Goal: Find specific page/section: Find specific page/section

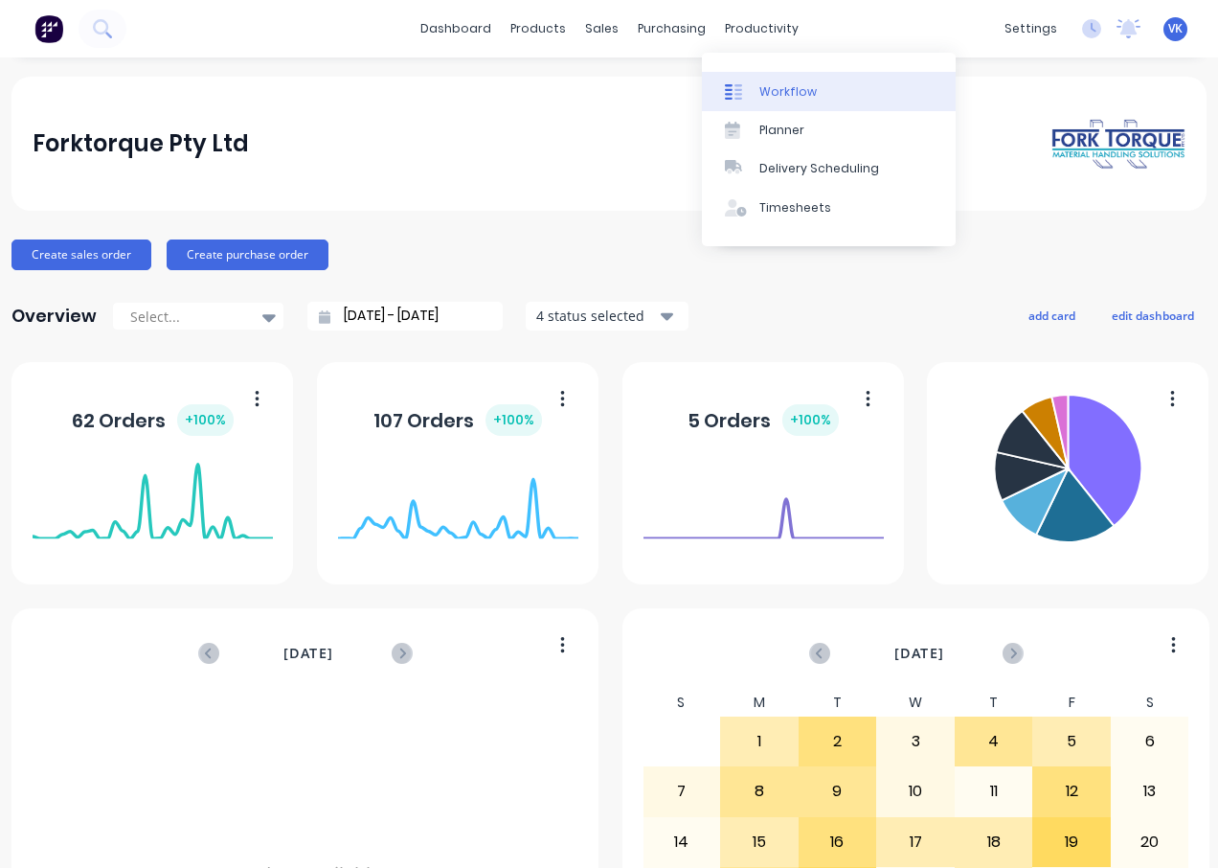
click at [770, 95] on div "Workflow" at bounding box center [787, 91] width 57 height 17
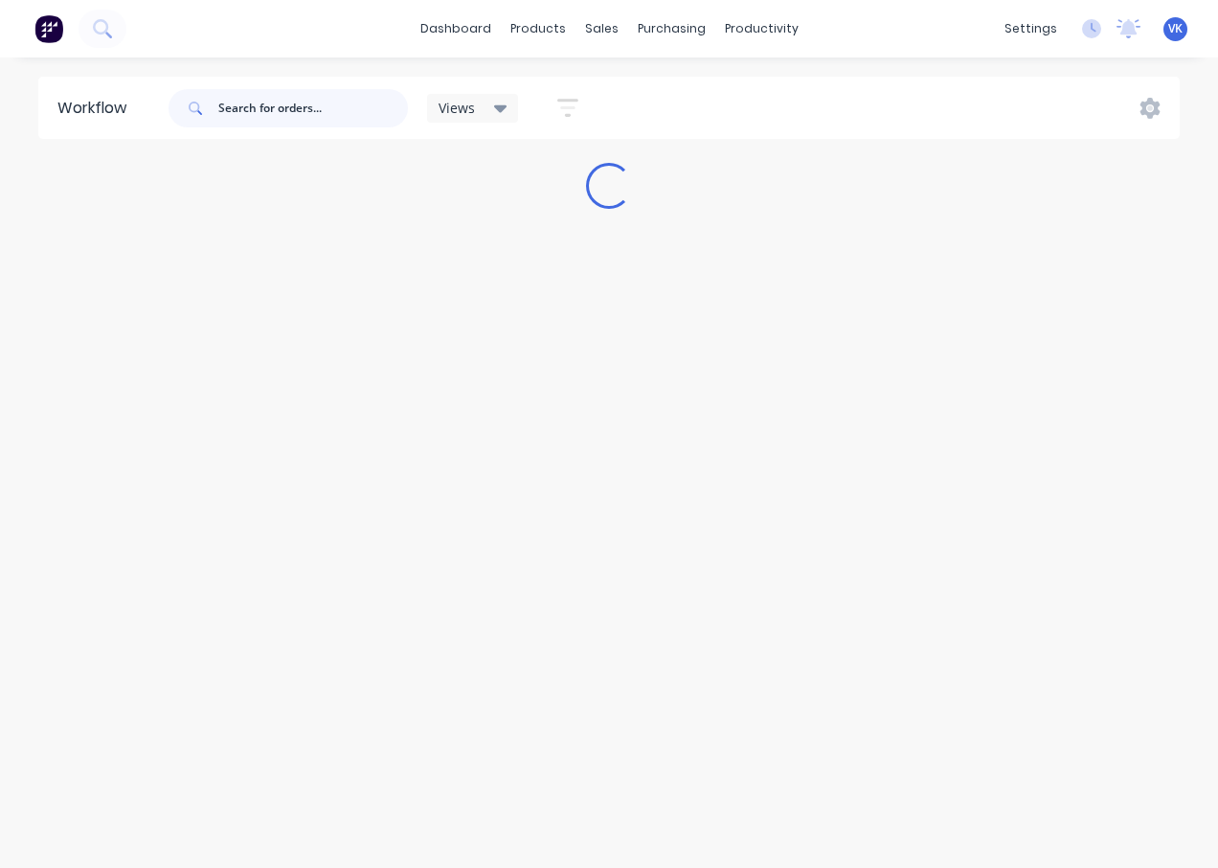
click at [221, 102] on input "text" at bounding box center [313, 108] width 190 height 38
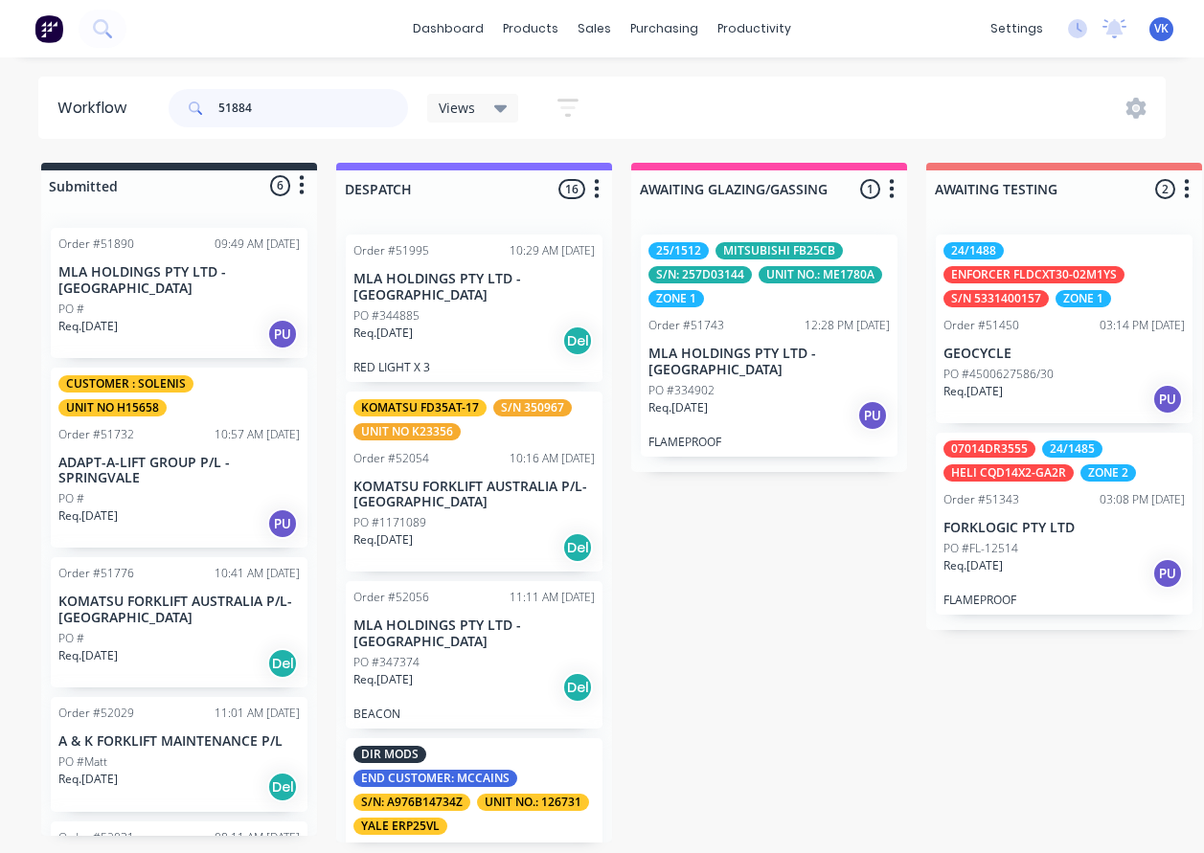
type input "51884"
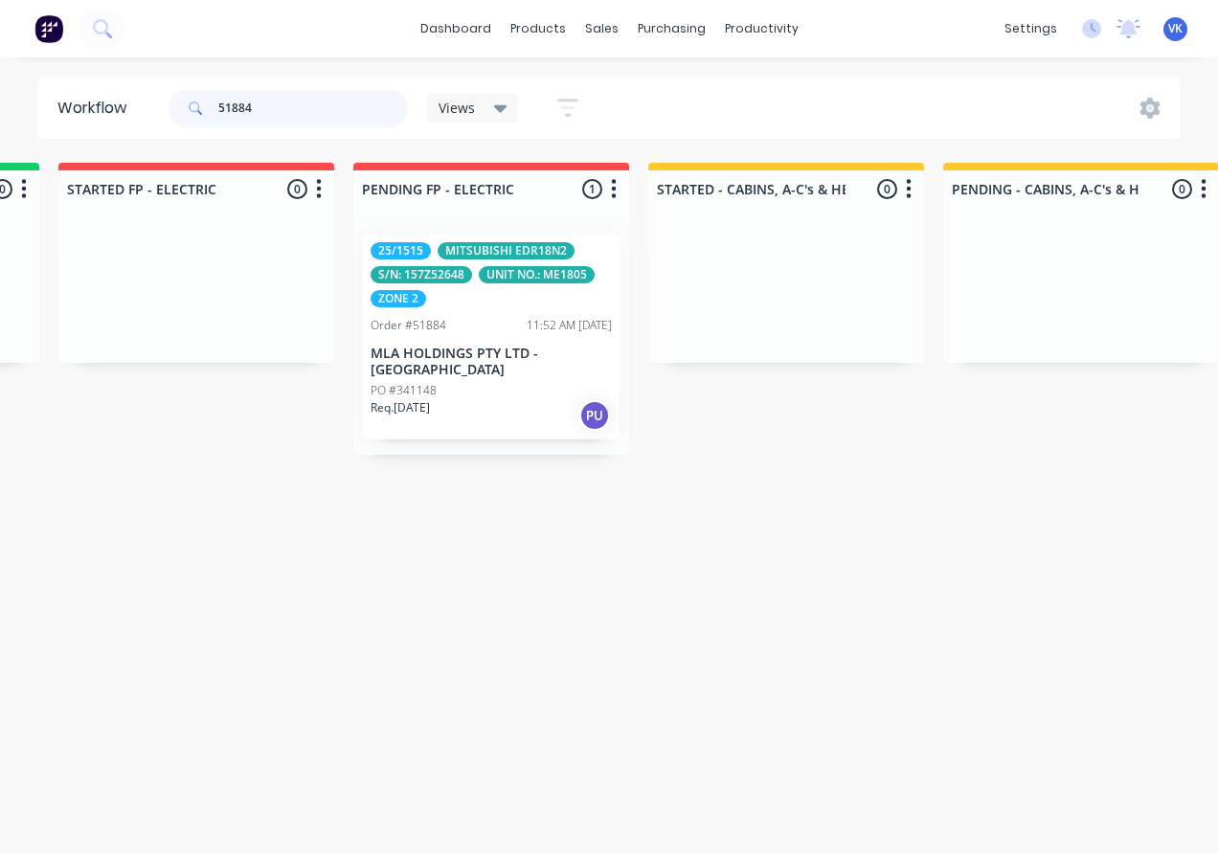
scroll to position [0, 2069]
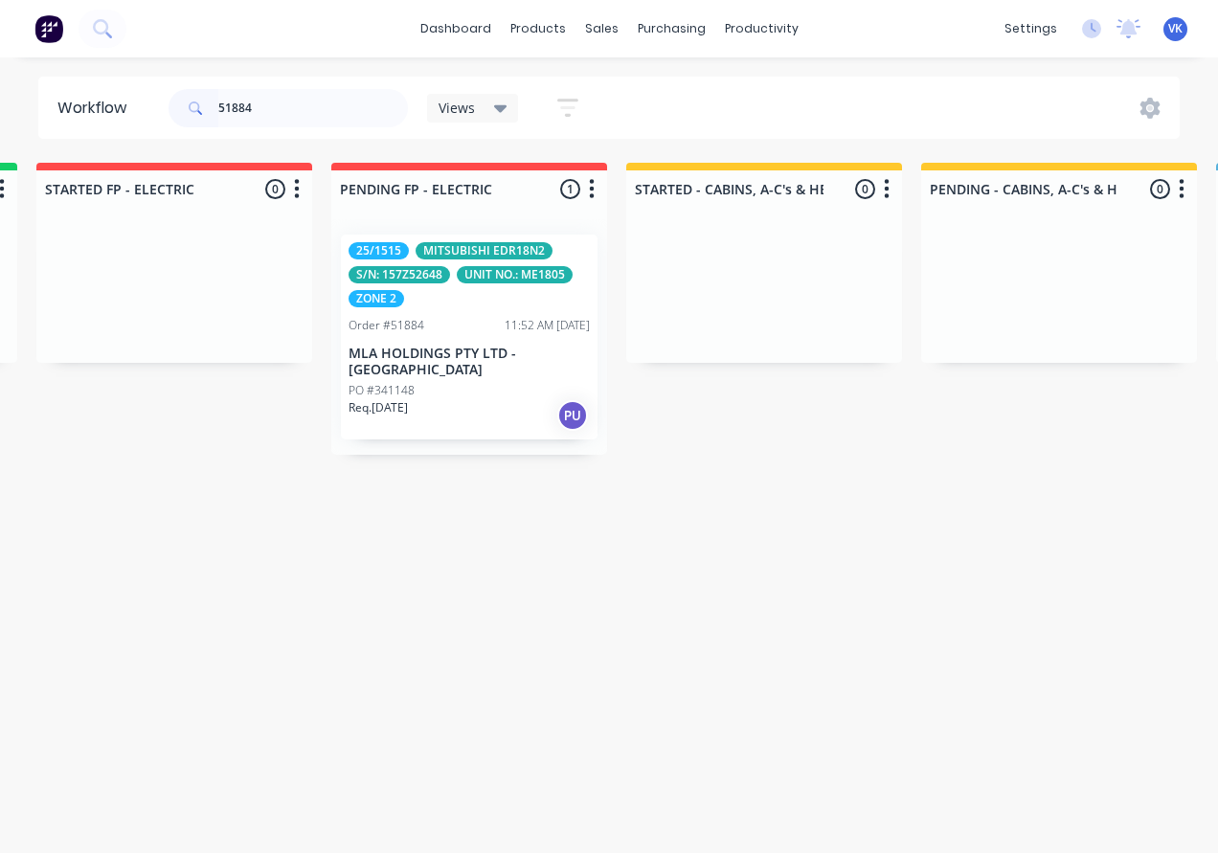
click at [478, 301] on div "25/1515 MITSUBISHI EDR18N2 S/N: 157Z52648 UNIT NO.: ME1805 ZONE 2" at bounding box center [469, 274] width 241 height 65
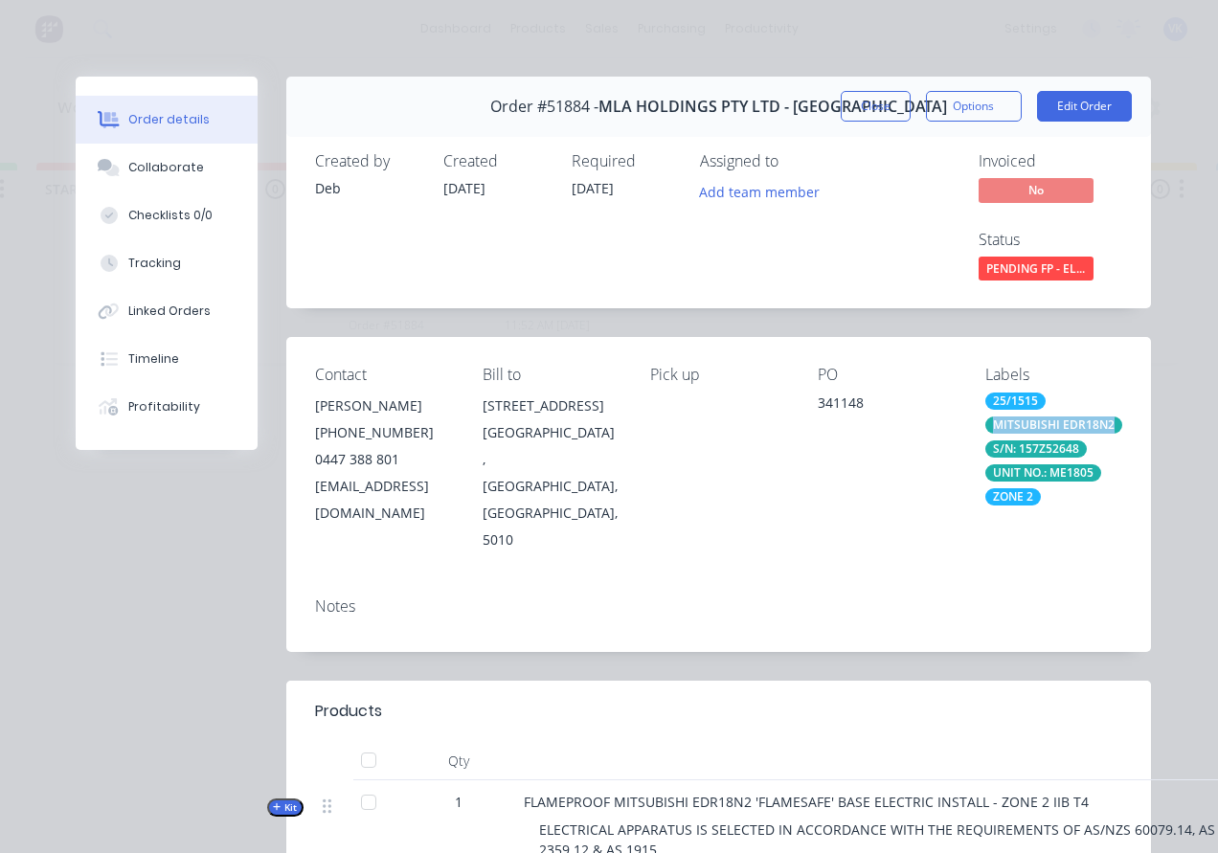
drag, startPoint x: 1060, startPoint y: 443, endPoint x: 1005, endPoint y: 418, distance: 61.3
click at [1005, 418] on div "MITSUBISHI EDR18N2" at bounding box center [1053, 425] width 137 height 17
copy div "MITSUBISHI EDR18N2"
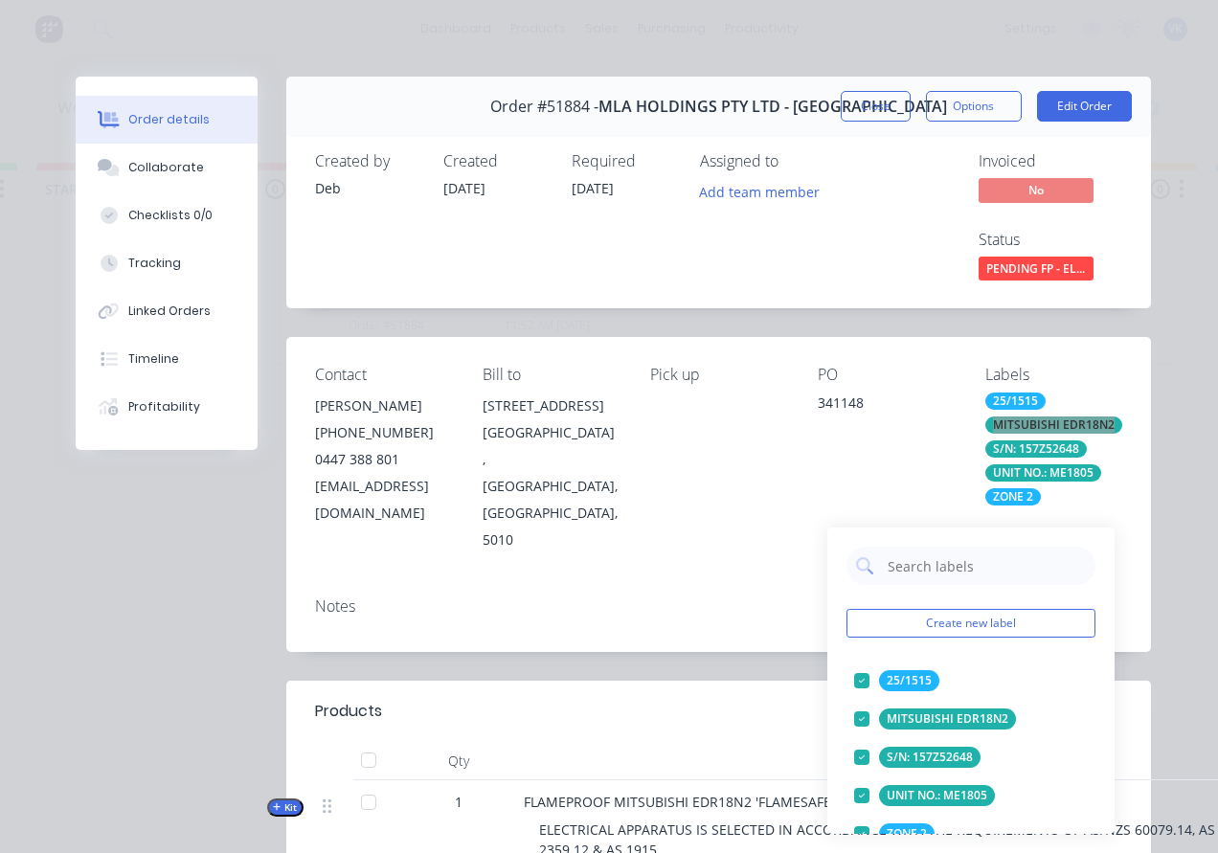
drag, startPoint x: 675, startPoint y: 573, endPoint x: 689, endPoint y: 571, distance: 14.5
click at [675, 598] on div "Notes" at bounding box center [718, 607] width 807 height 18
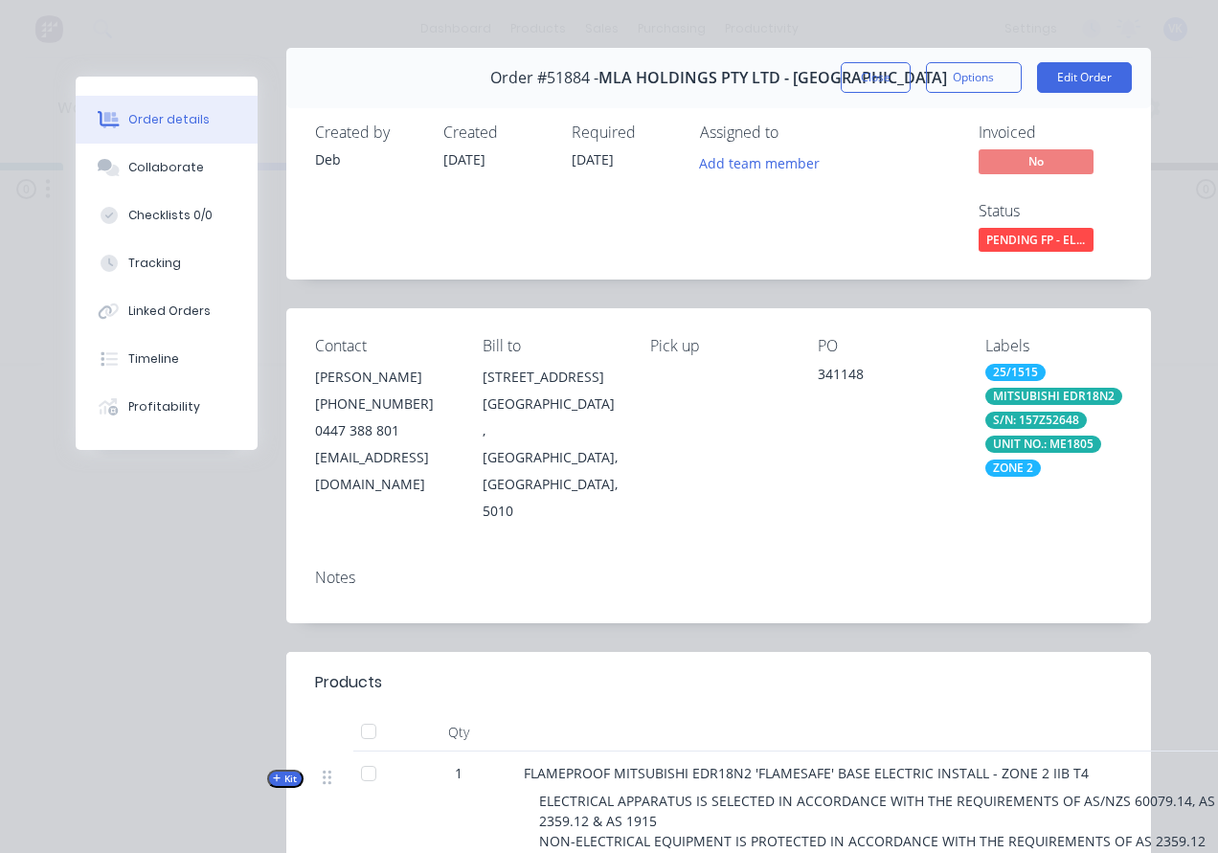
scroll to position [0, 0]
